Goal: Check status: Check status

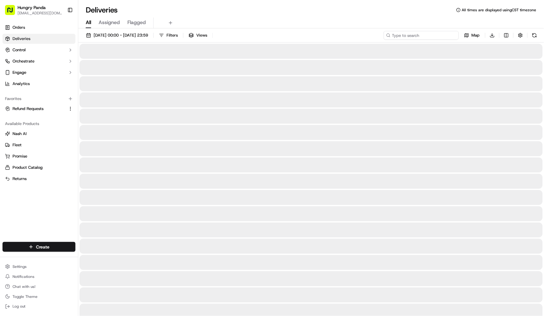
click at [415, 33] on input at bounding box center [421, 35] width 75 height 9
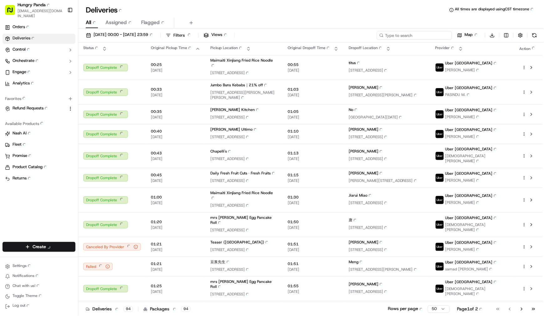
click at [417, 35] on input at bounding box center [414, 35] width 75 height 9
paste input "824317914855678300545"
type input "824317914855678300545"
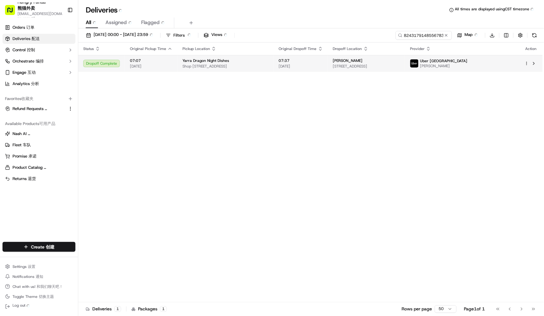
click at [467, 65] on span "[PERSON_NAME]" at bounding box center [443, 66] width 47 height 5
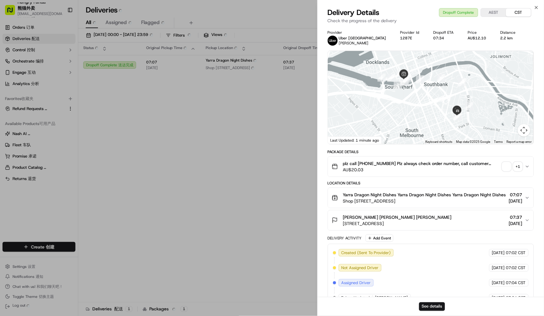
click at [518, 168] on div "+ 1" at bounding box center [517, 166] width 9 height 9
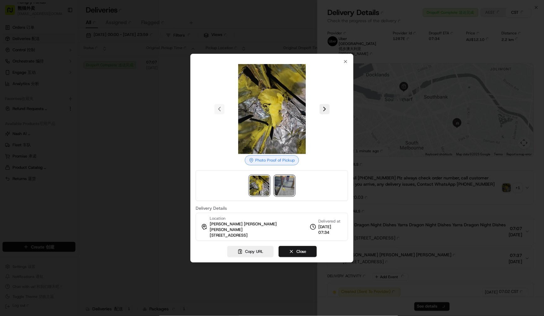
click at [286, 191] on img at bounding box center [284, 186] width 20 height 20
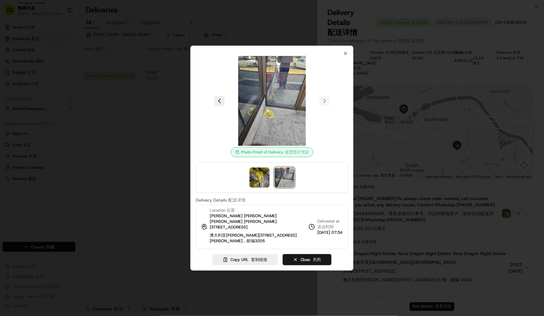
click at [416, 190] on div at bounding box center [272, 158] width 544 height 316
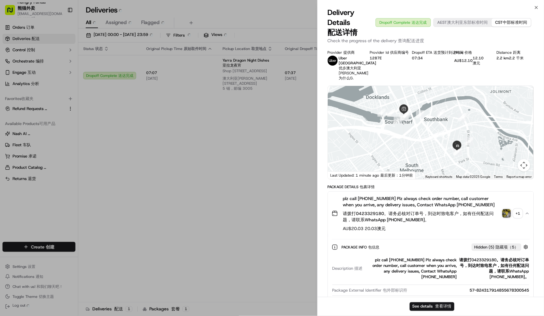
drag, startPoint x: 527, startPoint y: 198, endPoint x: 491, endPoint y: 206, distance: 36.1
click at [527, 198] on button "plz call [PHONE_NUMBER] Plz always check order number, call customer when you a…" at bounding box center [431, 214] width 206 height 44
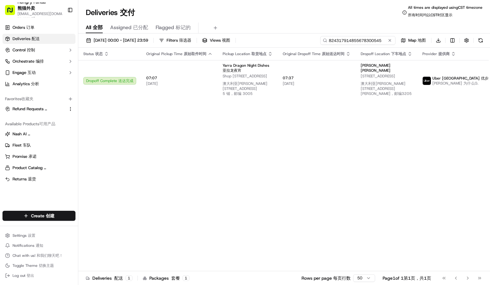
click at [370, 40] on input "824317914855678300545" at bounding box center [357, 40] width 75 height 9
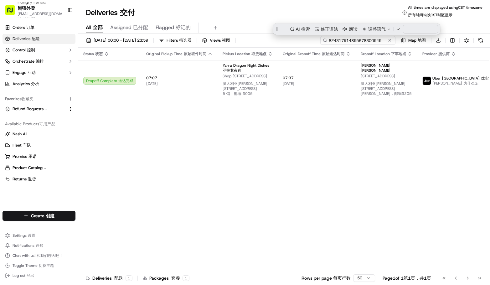
paste input "4224136348451761061839"
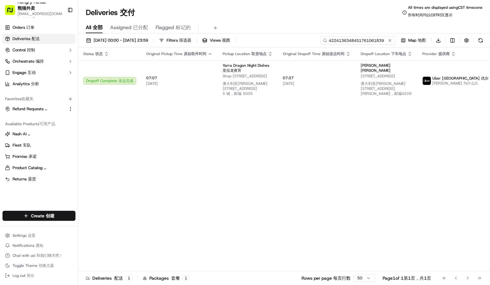
type input "4224136348451761061839"
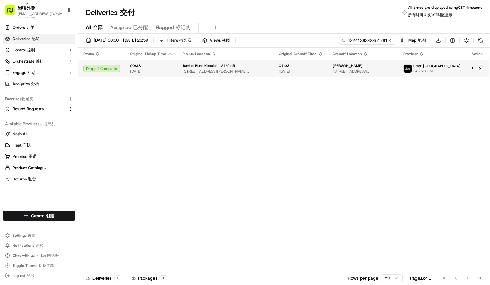
click at [437, 66] on span "Uber [GEOGRAPHIC_DATA]" at bounding box center [436, 66] width 47 height 5
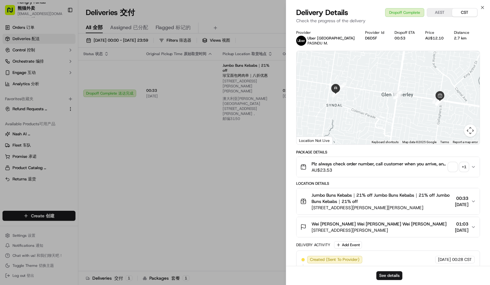
click at [461, 165] on div "+ 1" at bounding box center [463, 166] width 9 height 9
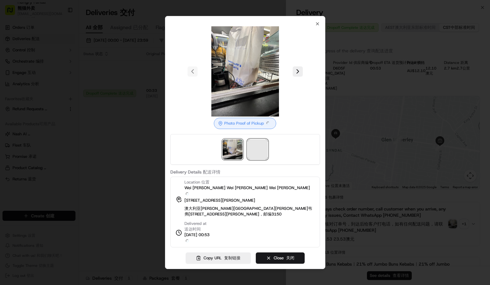
click at [256, 159] on span at bounding box center [258, 149] width 20 height 20
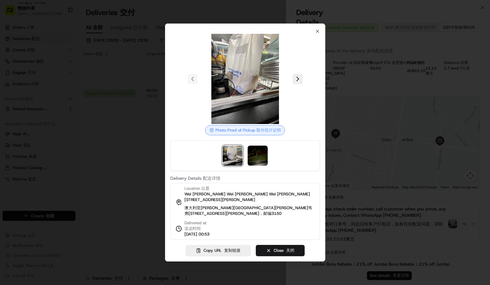
click at [87, 164] on div at bounding box center [245, 142] width 490 height 285
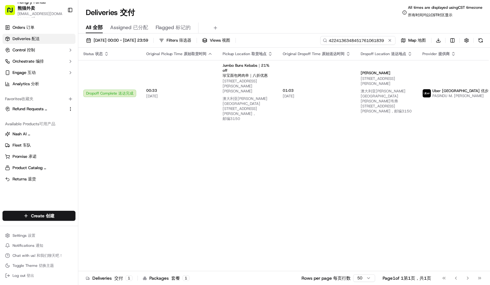
click at [359, 39] on input "4224136348451761061839" at bounding box center [357, 40] width 75 height 9
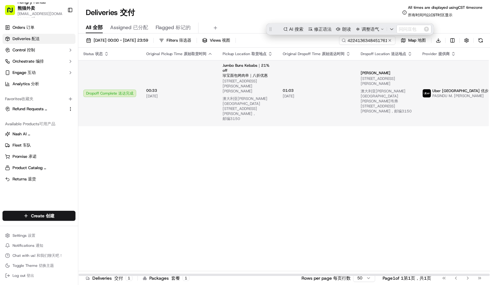
drag, startPoint x: 415, startPoint y: 187, endPoint x: 369, endPoint y: 149, distance: 60.0
click at [415, 187] on div "Status Status 状态 Original Pickup Time Original Pickup Time 原始取货时间 Pickup Locati…" at bounding box center [307, 162] width 459 height 228
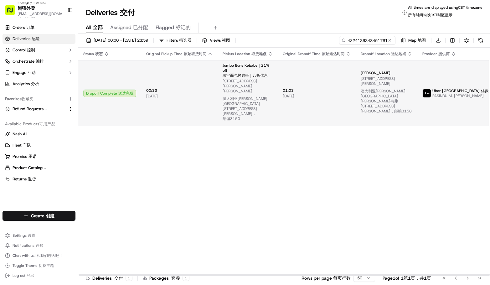
drag, startPoint x: 362, startPoint y: 150, endPoint x: 266, endPoint y: 94, distance: 111.0
click at [361, 150] on div "Status Status 状态 Original Pickup Time Original Pickup Time 原始取货时间 Pickup Locati…" at bounding box center [307, 162] width 459 height 228
